Goal: Use online tool/utility: Utilize a website feature to perform a specific function

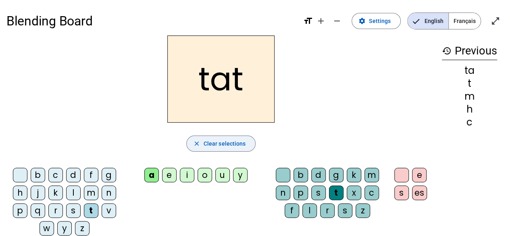
click at [221, 143] on span "Clear selections" at bounding box center [225, 144] width 42 height 10
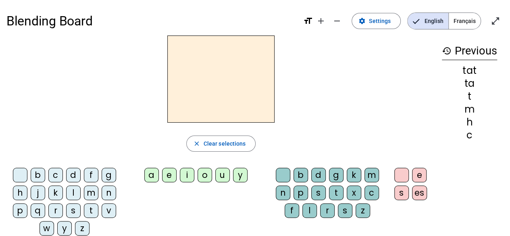
click at [154, 175] on div "a" at bounding box center [151, 175] width 15 height 15
click at [71, 192] on div "l" at bounding box center [73, 192] width 15 height 15
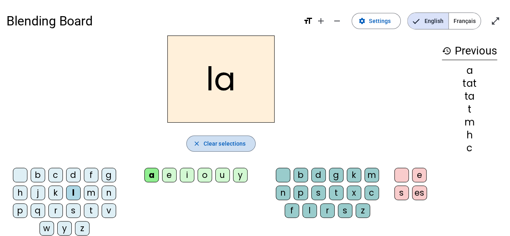
click at [235, 145] on span "Clear selections" at bounding box center [225, 144] width 42 height 10
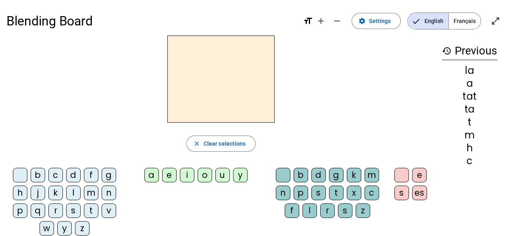
click at [152, 173] on div "a" at bounding box center [151, 175] width 15 height 15
click at [39, 174] on div "b" at bounding box center [38, 175] width 15 height 15
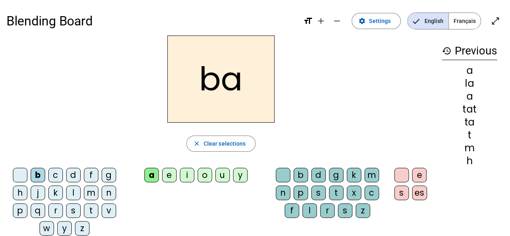
click at [318, 192] on div "s" at bounding box center [318, 192] width 15 height 15
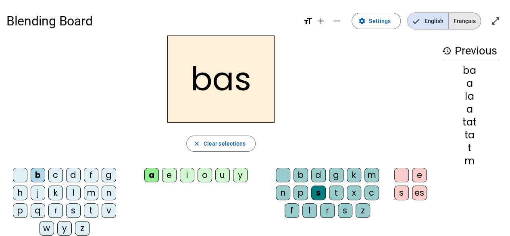
click at [463, 26] on span "Français" at bounding box center [465, 21] width 32 height 16
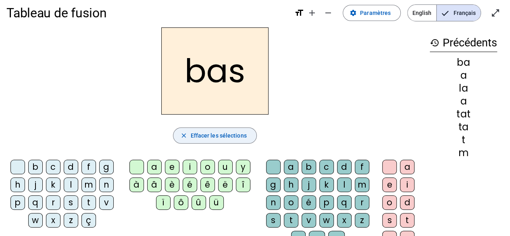
scroll to position [8, 0]
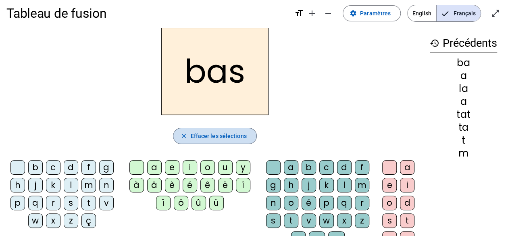
click at [218, 137] on span "Effacer les sélections" at bounding box center [218, 136] width 56 height 10
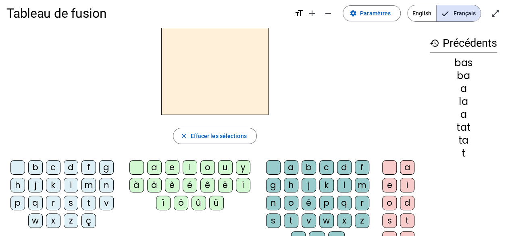
click at [157, 164] on div "a" at bounding box center [154, 167] width 15 height 15
click at [56, 170] on div "c" at bounding box center [53, 167] width 15 height 15
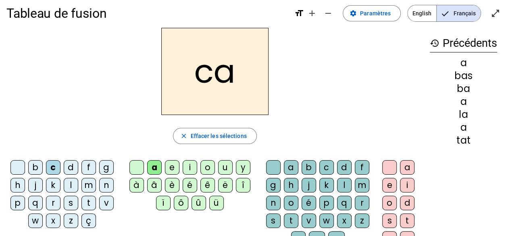
click at [18, 184] on div "h" at bounding box center [17, 185] width 15 height 15
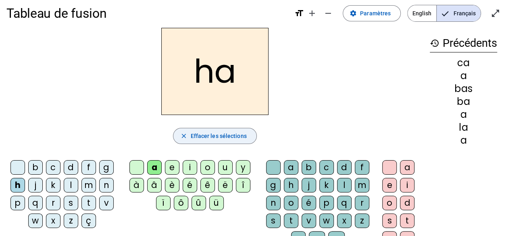
click at [212, 131] on span "Effacer les sélections" at bounding box center [218, 136] width 56 height 10
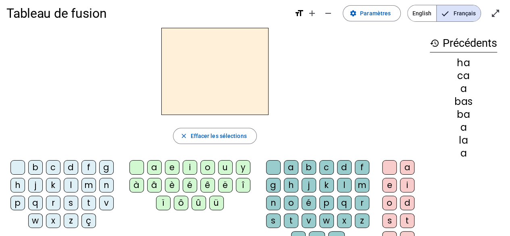
click at [156, 168] on div "a" at bounding box center [154, 167] width 15 height 15
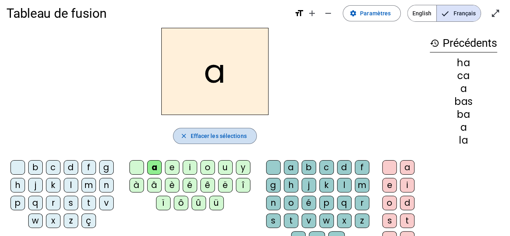
click at [187, 141] on span "button" at bounding box center [214, 135] width 83 height 19
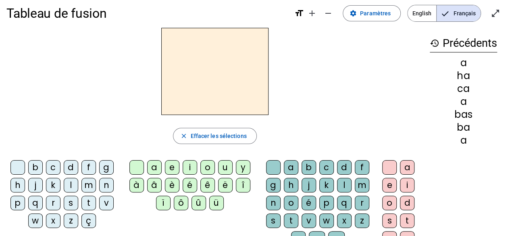
click at [156, 168] on div "a" at bounding box center [154, 167] width 15 height 15
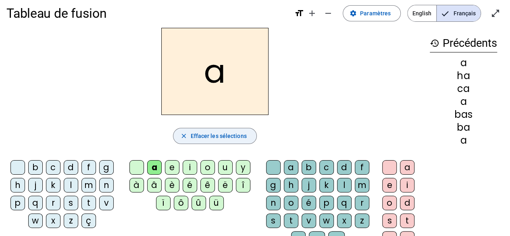
click at [192, 133] on span "Effacer les sélections" at bounding box center [218, 136] width 56 height 10
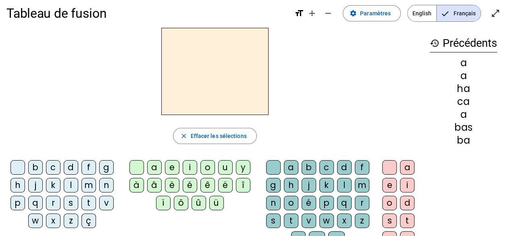
click at [296, 167] on div "a" at bounding box center [291, 167] width 15 height 15
click at [360, 183] on div "m" at bounding box center [362, 185] width 15 height 15
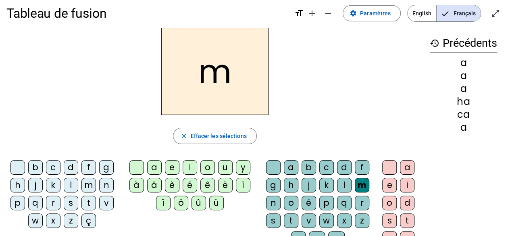
click at [287, 165] on div "a" at bounding box center [291, 167] width 15 height 15
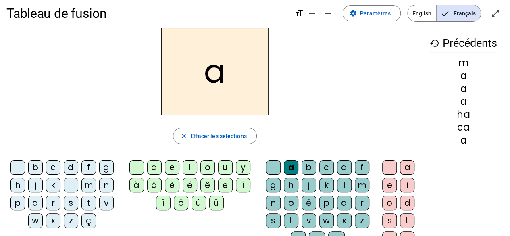
click at [90, 189] on div "m" at bounding box center [88, 185] width 15 height 15
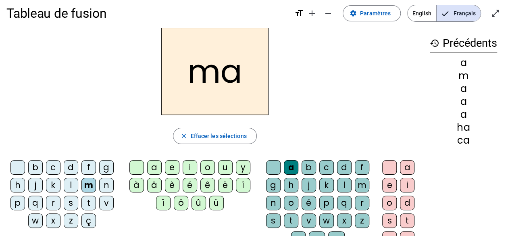
click at [408, 186] on div "i" at bounding box center [407, 185] width 15 height 15
